Goal: Task Accomplishment & Management: Manage account settings

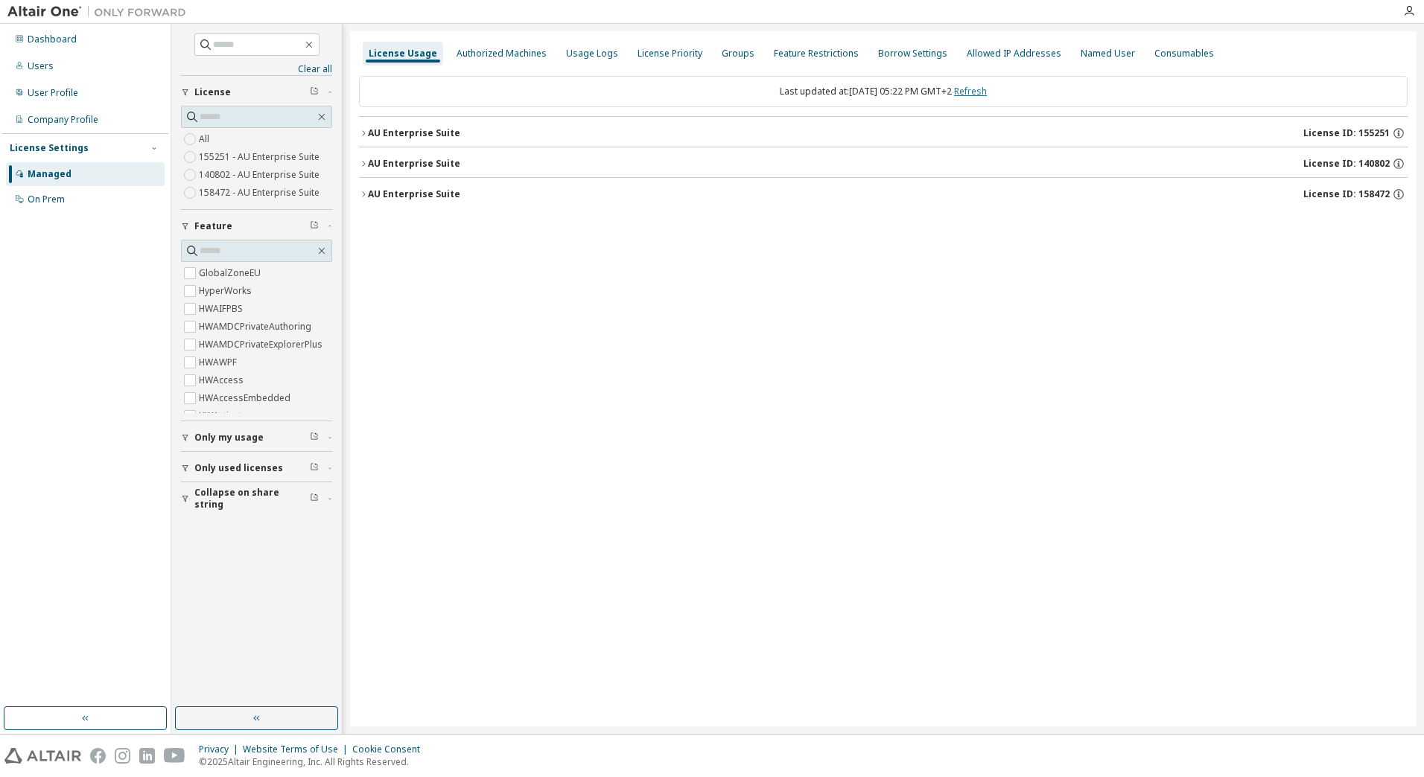
click at [987, 96] on link "Refresh" at bounding box center [970, 91] width 33 height 13
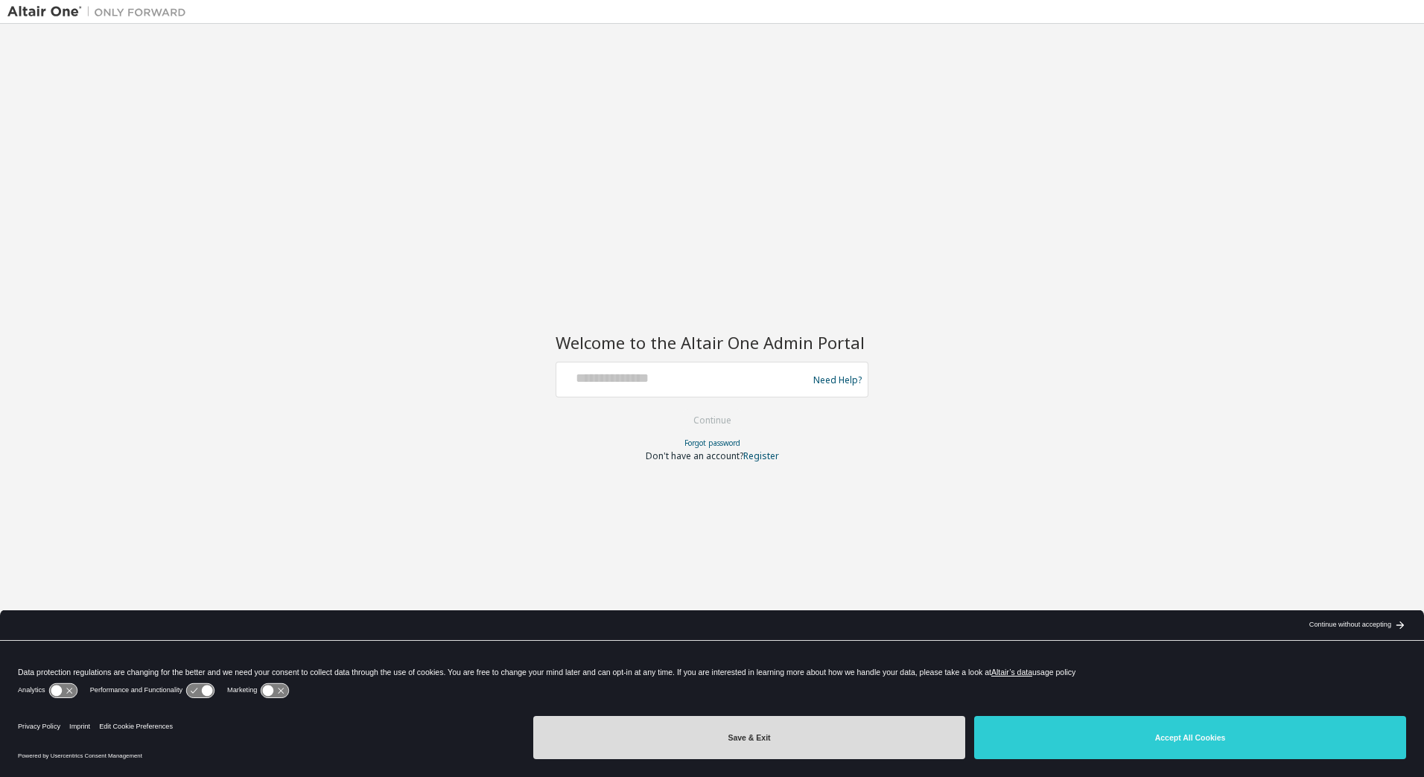
click at [739, 736] on button "Save & Exit" at bounding box center [749, 737] width 432 height 43
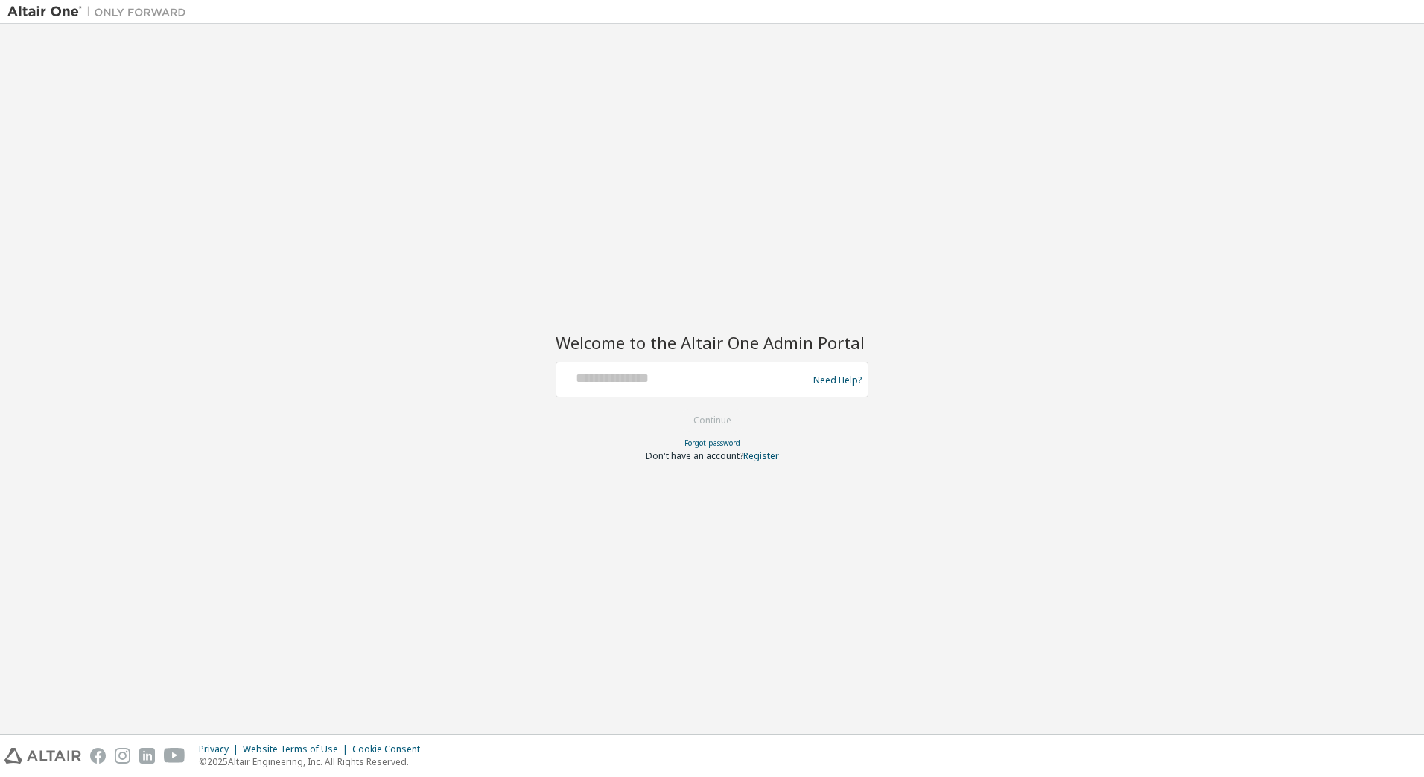
click at [748, 391] on div at bounding box center [683, 380] width 243 height 28
click at [675, 372] on input "text" at bounding box center [683, 377] width 243 height 22
type input "**********"
click at [692, 418] on button "Continue" at bounding box center [712, 421] width 69 height 22
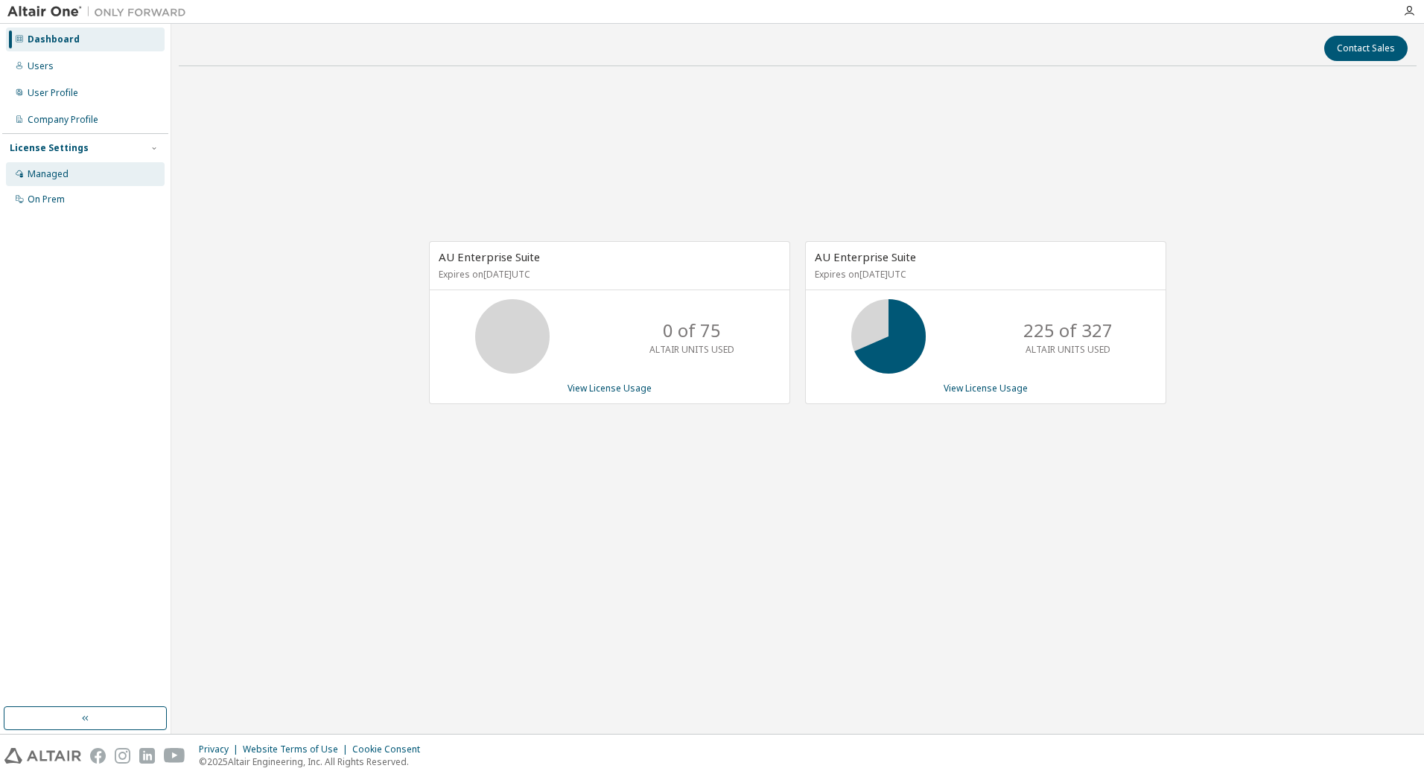
click at [55, 173] on div "Managed" at bounding box center [48, 174] width 41 height 12
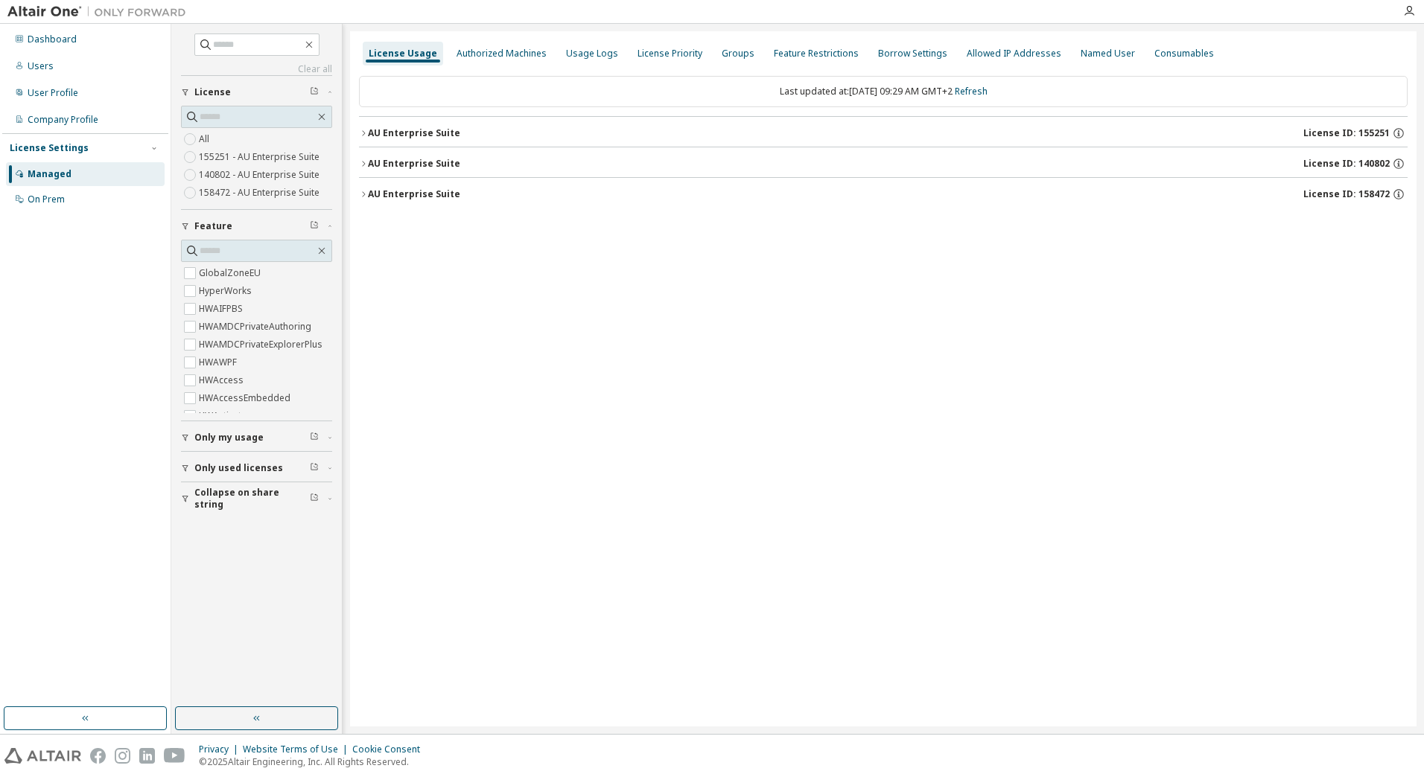
click at [361, 191] on icon "button" at bounding box center [363, 194] width 9 height 9
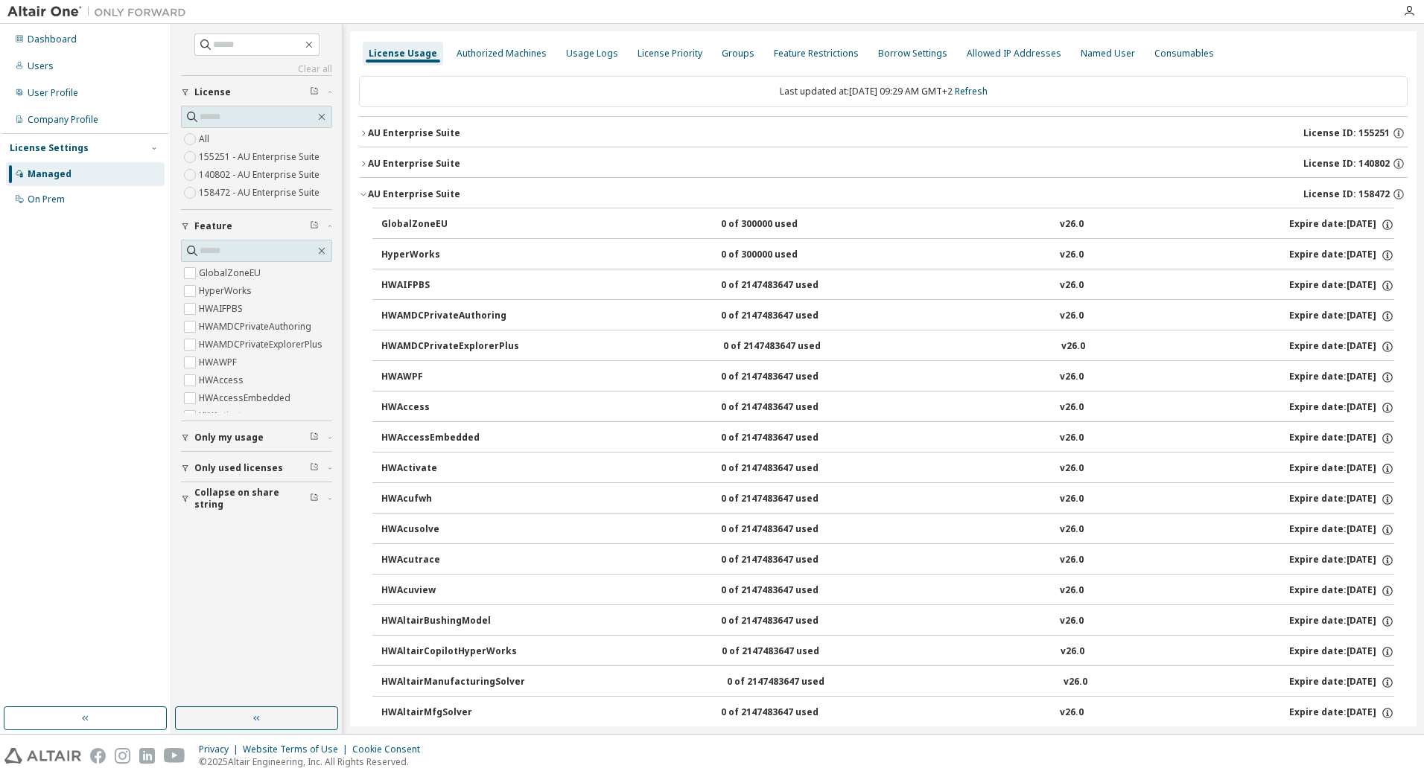
click at [362, 191] on icon "button" at bounding box center [363, 194] width 9 height 9
